Goal: Information Seeking & Learning: Learn about a topic

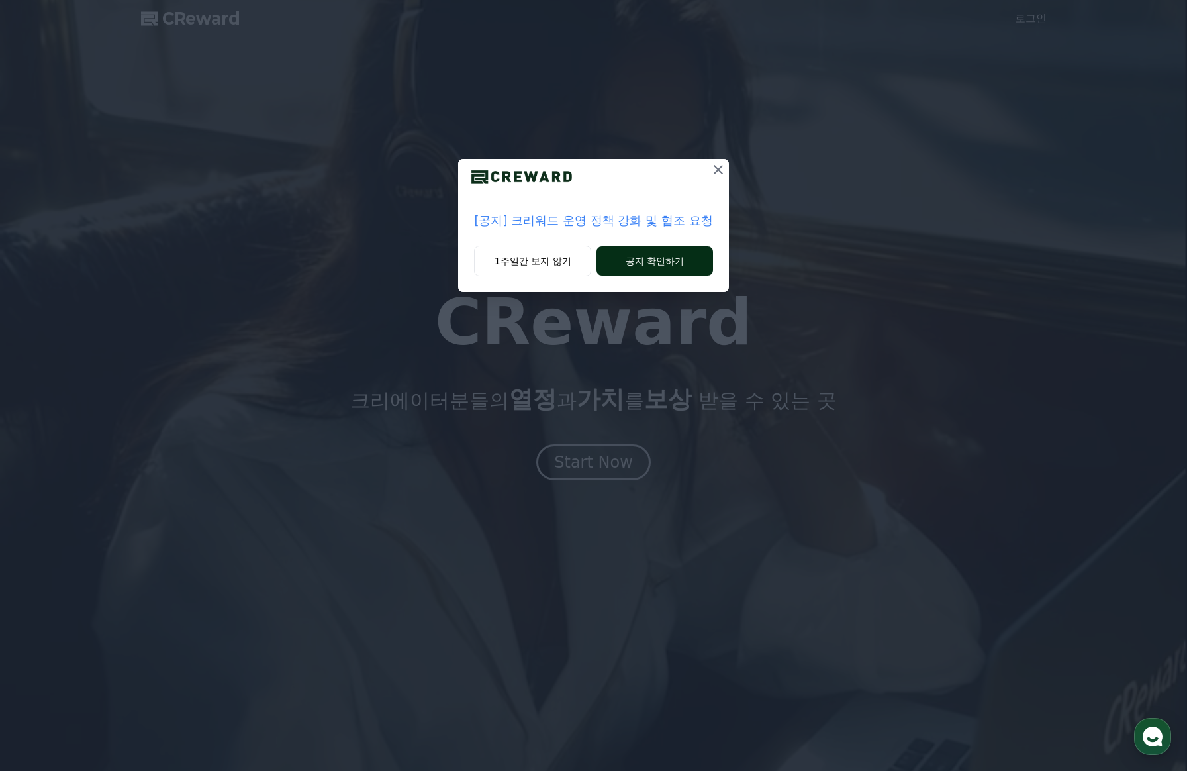
click at [678, 264] on button "공지 확인하기" at bounding box center [655, 260] width 116 height 29
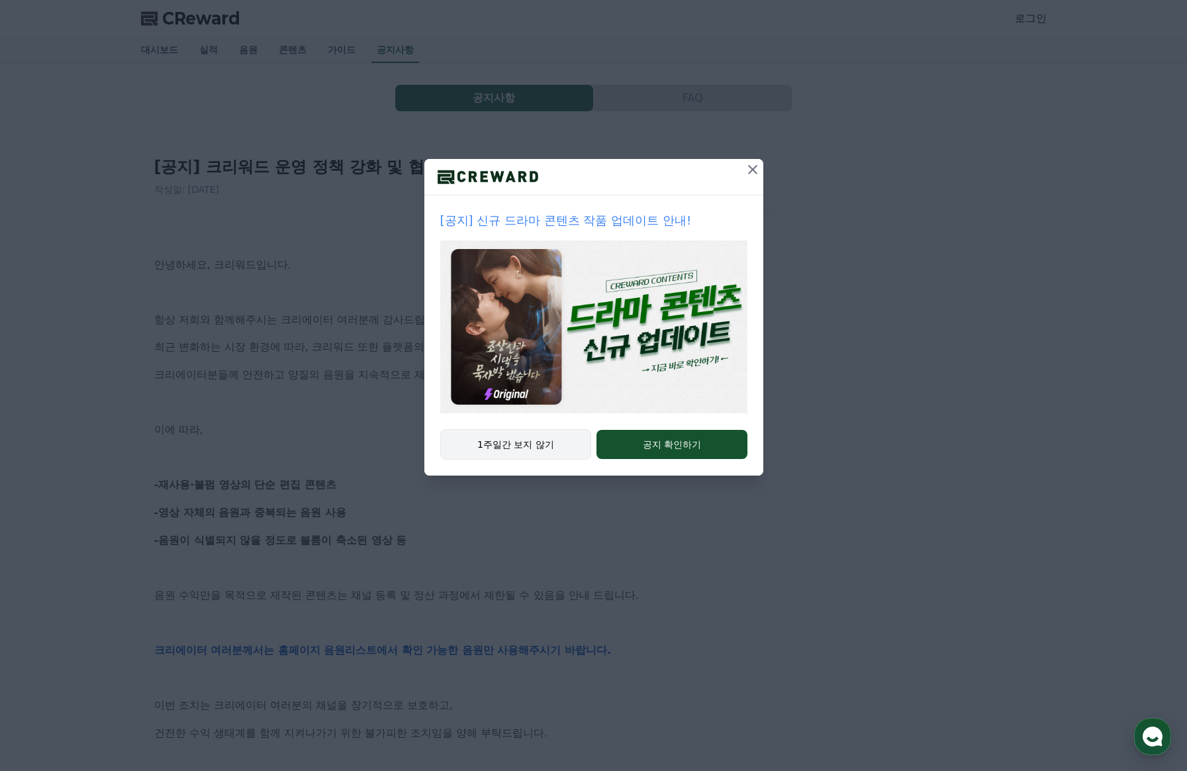
click at [560, 443] on button "1주일간 보지 않기" at bounding box center [516, 444] width 152 height 30
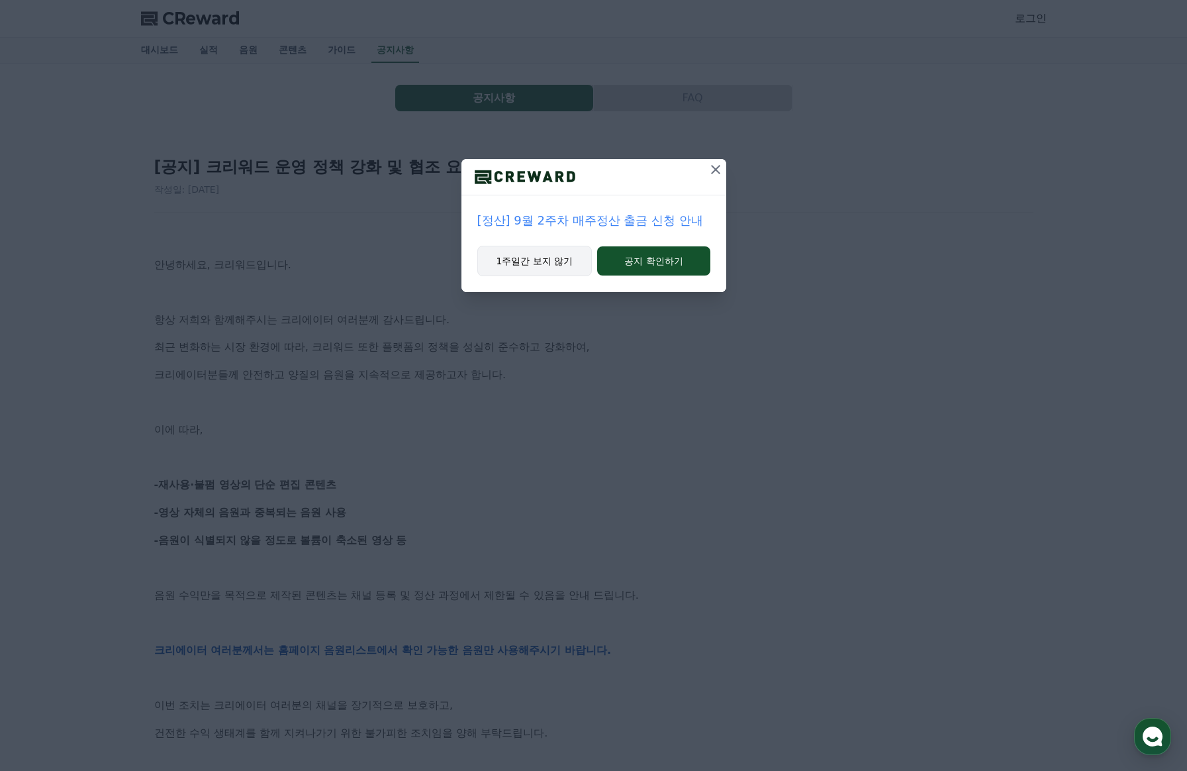
click at [535, 260] on button "1주일간 보지 않기" at bounding box center [534, 261] width 115 height 30
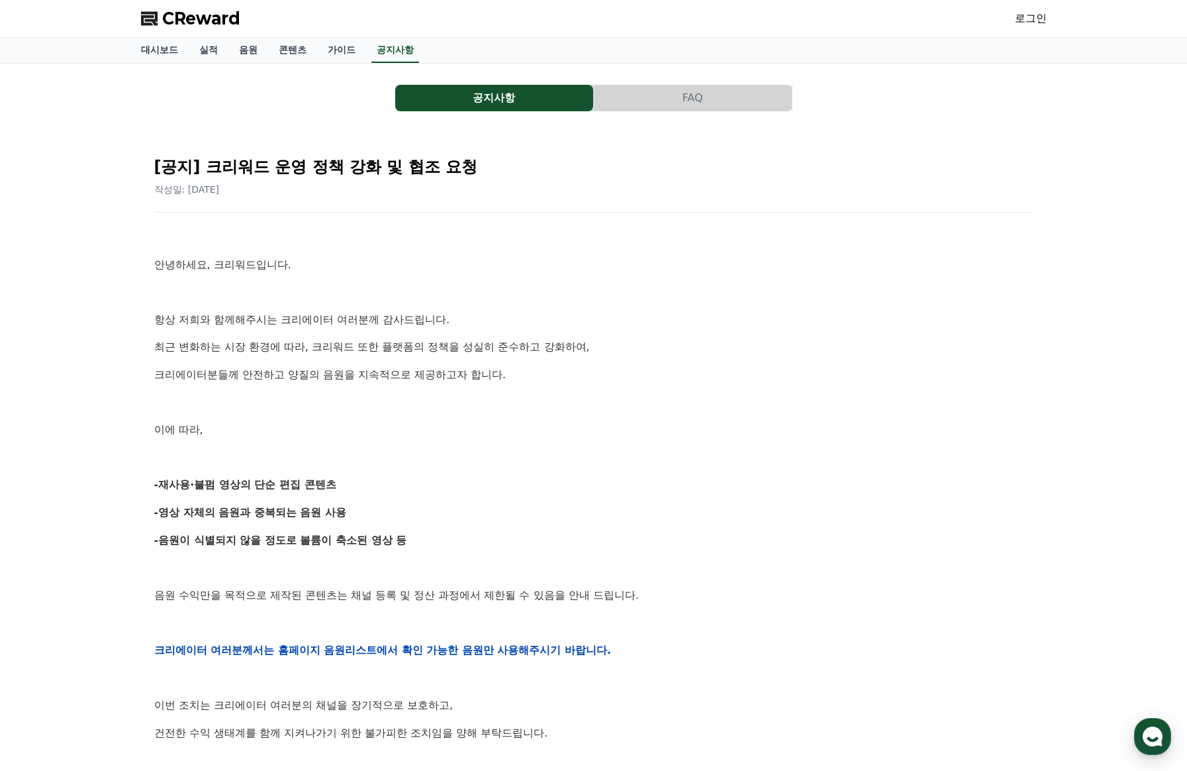
click at [520, 387] on div "안녕하세요, 크리워드입니다. 항상 저희와 함께해주시는 크리에이터 여러분께 감사드립니다. 최근 변화하는 시장 환경에 따라, 크리워드 또한 플랫폼…" at bounding box center [593, 649] width 879 height 843
drag, startPoint x: 588, startPoint y: 407, endPoint x: 627, endPoint y: 546, distance: 143.8
click at [618, 487] on div "안녕하세요, 크리워드입니다. 항상 저희와 함께해주시는 크리에이터 여러분께 감사드립니다. 최근 변화하는 시장 환경에 따라, 크리워드 또한 플랫폼…" at bounding box center [593, 649] width 879 height 843
click at [630, 558] on div "안녕하세요, 크리워드입니다. 항상 저희와 함께해주시는 크리에이터 여러분께 감사드립니다. 최근 변화하는 시장 환경에 따라, 크리워드 또한 플랫폼…" at bounding box center [593, 649] width 879 height 843
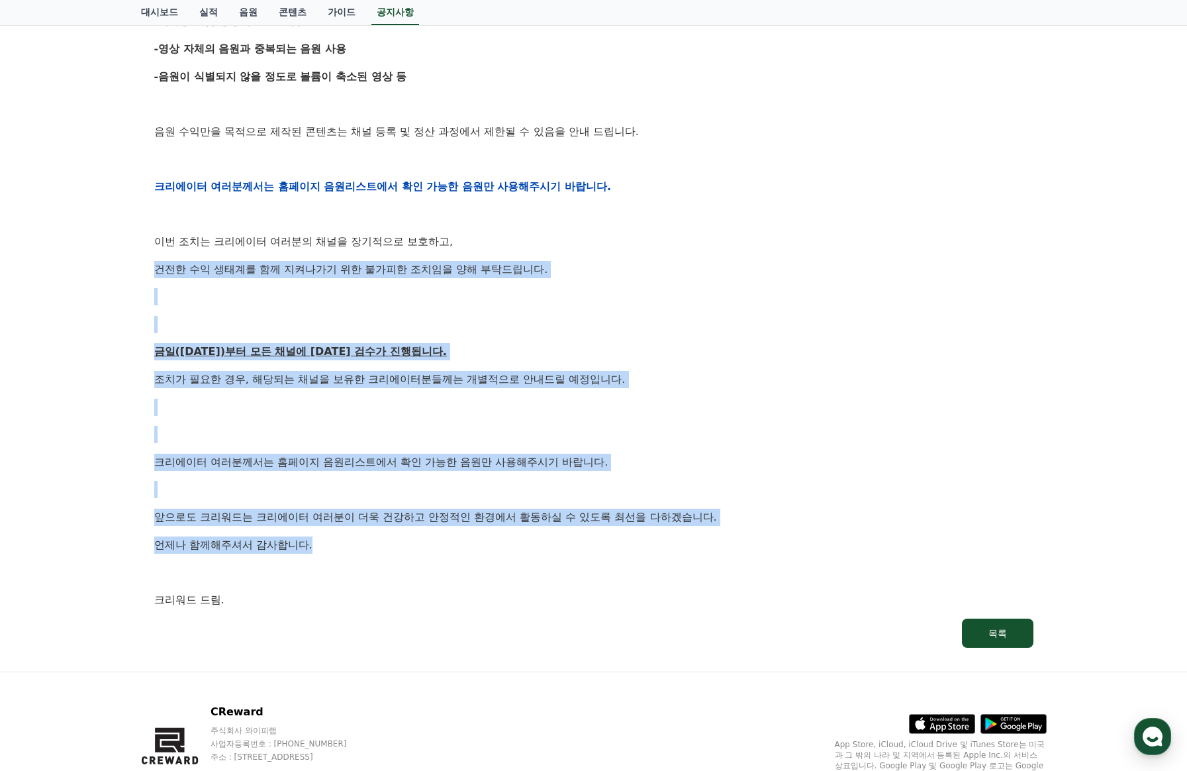
drag, startPoint x: 661, startPoint y: 545, endPoint x: 652, endPoint y: 242, distance: 302.7
click at [648, 238] on div "안녕하세요, 크리워드입니다. 항상 저희와 함께해주시는 크리에이터 여러분께 감사드립니다. 최근 변화하는 시장 환경에 따라, 크리워드 또한 플랫폼…" at bounding box center [593, 186] width 879 height 843
click at [722, 371] on div "안녕하세요, 크리워드입니다. 항상 저희와 함께해주시는 크리에이터 여러분께 감사드립니다. 최근 변화하는 시장 환경에 따라, 크리워드 또한 플랫폼…" at bounding box center [593, 186] width 879 height 843
click at [632, 243] on p "이번 조치는 크리에이터 여러분의 채널을 장기적으로 보호하고," at bounding box center [593, 241] width 879 height 17
